Goal: Find specific page/section: Find specific page/section

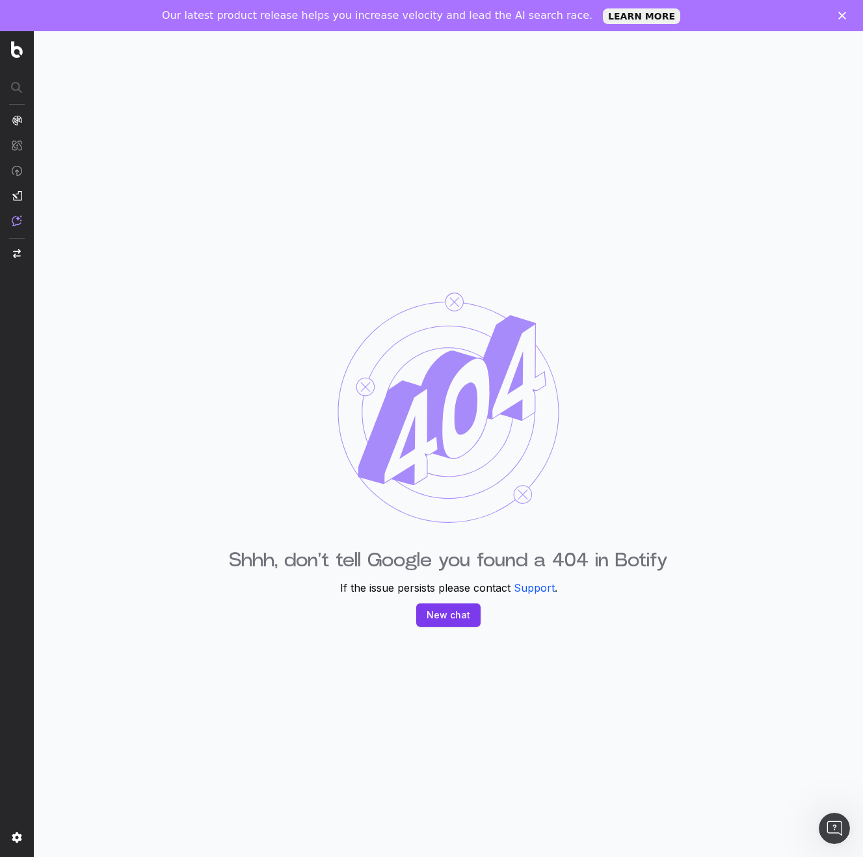
drag, startPoint x: 307, startPoint y: 213, endPoint x: 282, endPoint y: 135, distance: 81.5
click at [307, 210] on div "Shhh, don't tell Google you found a 404 in Botify If the issue persists please …" at bounding box center [448, 459] width 829 height 857
click at [447, 401] on img at bounding box center [449, 408] width 222 height 230
